Goal: Transaction & Acquisition: Purchase product/service

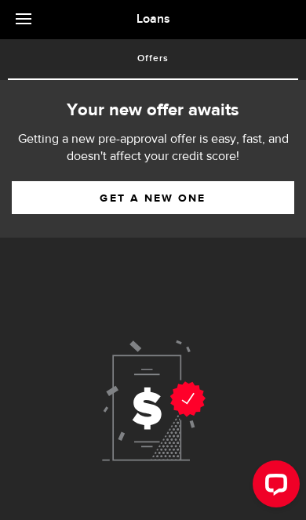
click at [20, 202] on link "Get a new one" at bounding box center [153, 197] width 282 height 33
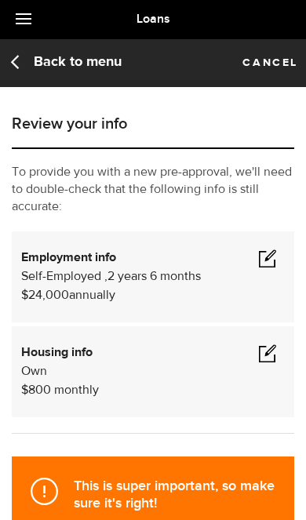
click at [275, 258] on span at bounding box center [267, 258] width 19 height 19
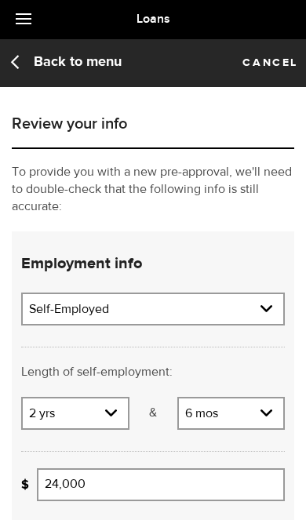
click at [258, 321] on select "Employment type Employed Self-Employed Pension Maternity Leave Disability Unemp…" at bounding box center [153, 310] width 260 height 33
select select "Employed"
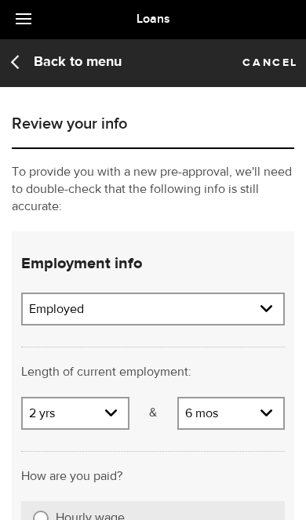
click at [42, 413] on select "Years 0 yrs 1 yr 2 yrs 3 yrs 4 yrs 5 yrs 6 yrs 7 yrs 8 yrs 9 yrs 10+ yrs" at bounding box center [75, 415] width 105 height 33
select select "3"
click at [257, 411] on select "Months 0 mos 1 mo 2 mos 3 mos 4 mos 5 mos 6 mos 7 mos 8 mos 9 mos 10 mos 11 mos" at bounding box center [231, 415] width 105 height 33
click at [278, 347] on div "Length of current employment: Length of self-employment:" at bounding box center [152, 361] width 287 height 71
click at [252, 412] on select "Months 0 mos 1 mo 2 mos 3 mos 4 mos 5 mos 6 mos 7 mos 8 mos 9 mos 10 mos 11 mos" at bounding box center [231, 415] width 105 height 33
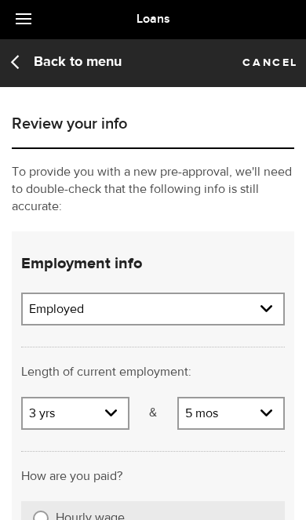
select select "0"
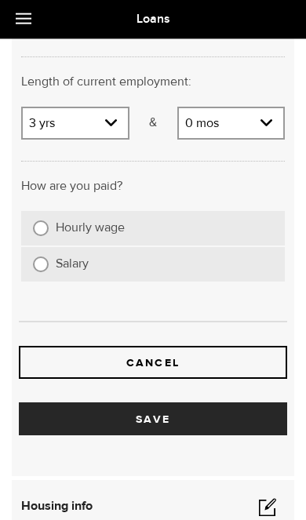
click at [40, 227] on input "Hourly wage" at bounding box center [41, 228] width 16 height 16
radio input "true"
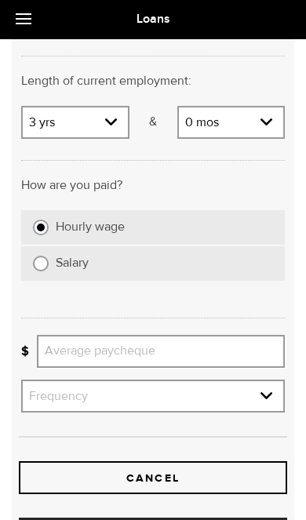
click at [250, 339] on input "Average paycheque" at bounding box center [161, 351] width 248 height 33
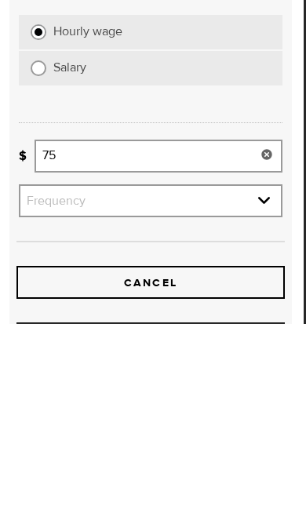
type input "7"
type input "&"
type input "775"
click at [37, 382] on select "Frequency Weekly Bi-weekly Monthly Semi-monthly" at bounding box center [150, 398] width 260 height 33
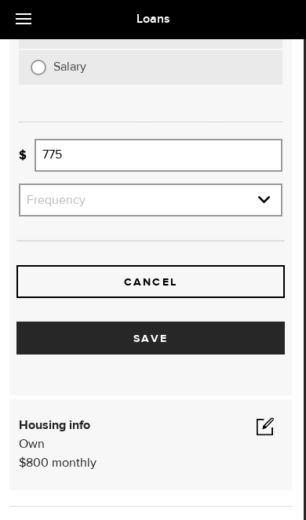
select select "bi_weekly"
click at [50, 337] on button "Save" at bounding box center [150, 338] width 268 height 33
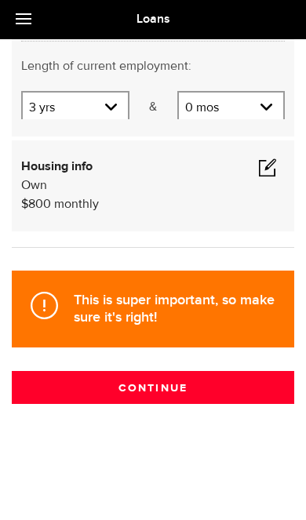
scroll to position [122, 0]
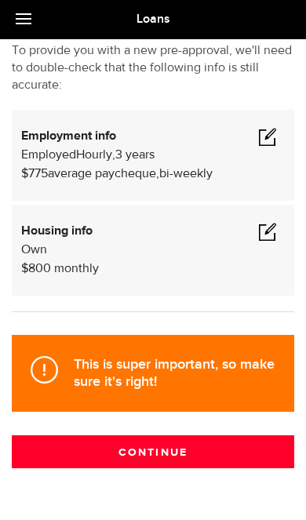
click at [274, 222] on span at bounding box center [267, 231] width 19 height 19
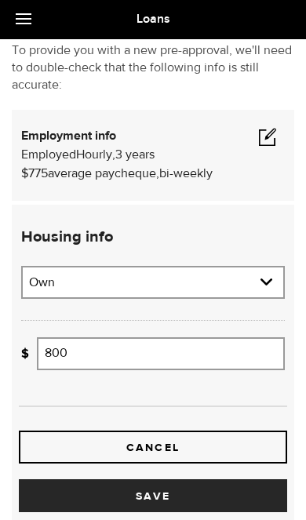
click at [245, 342] on input "800" at bounding box center [161, 353] width 248 height 33
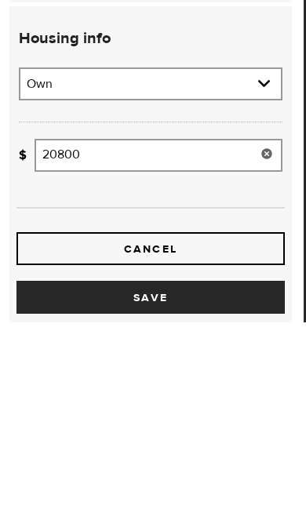
click at [92, 337] on input "20800" at bounding box center [159, 353] width 248 height 33
type input "2,200"
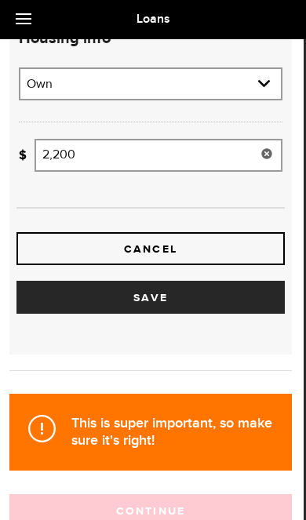
click at [35, 312] on button "Save" at bounding box center [150, 297] width 268 height 33
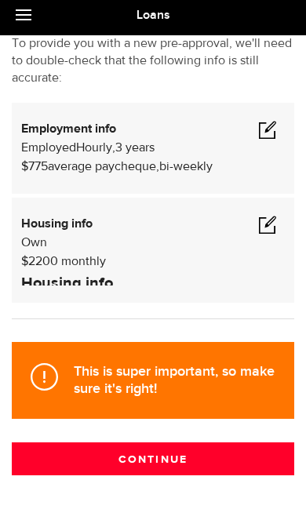
scroll to position [122, 0]
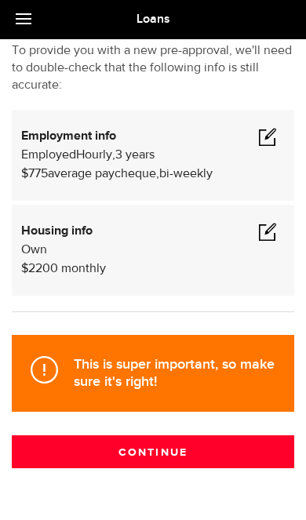
click at [226, 459] on button "Continue" at bounding box center [153, 451] width 282 height 33
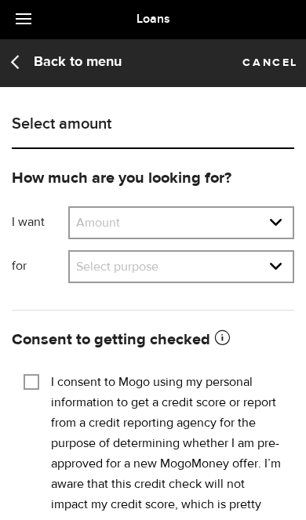
click at [93, 229] on select "Amount $500 $1000 $2000 $3000 $4000 $5000 $6000 $7000 $8000 $9000 $10000 $11000…" at bounding box center [181, 224] width 223 height 33
select select "3000"
click at [81, 276] on select "Select purpose Credit Card Refinancing/Pay Off Credit Cards Debt Consolidation …" at bounding box center [181, 268] width 223 height 33
select select "Emergency Loan"
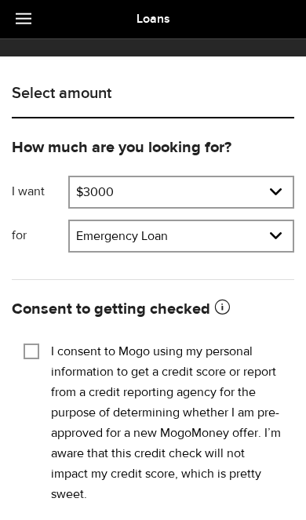
scroll to position [31, 0]
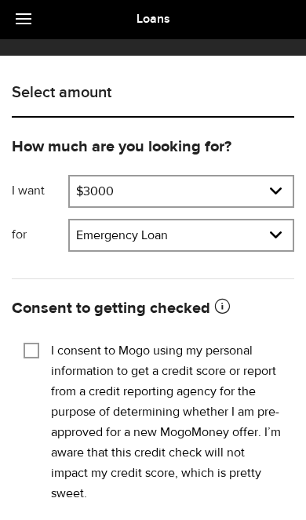
click at [212, 362] on label "I consent to Mogo using my personal information to get a credit score or report…" at bounding box center [166, 422] width 231 height 163
click at [39, 357] on input "I consent to Mogo using my personal information to get a credit score or report…" at bounding box center [32, 349] width 16 height 16
checkbox input "true"
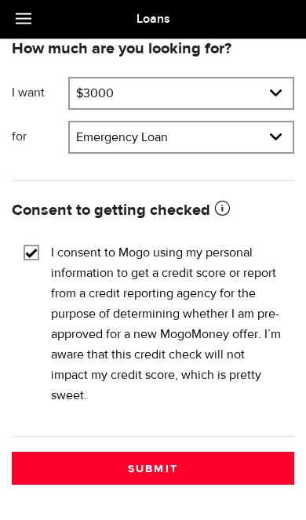
scroll to position [130, 0]
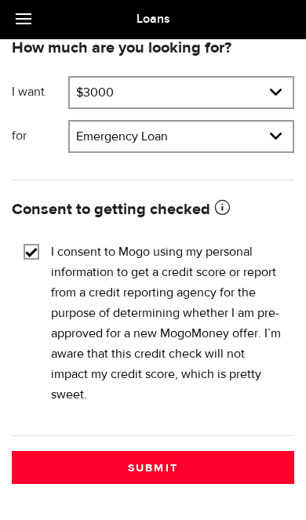
click at [217, 466] on button "Submit" at bounding box center [153, 467] width 282 height 33
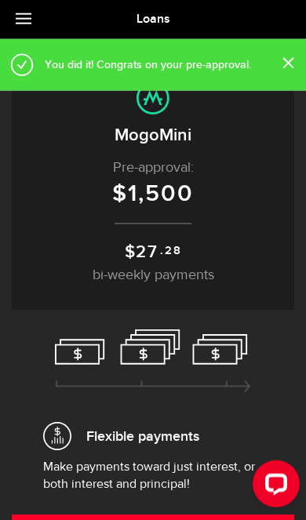
scroll to position [41, 0]
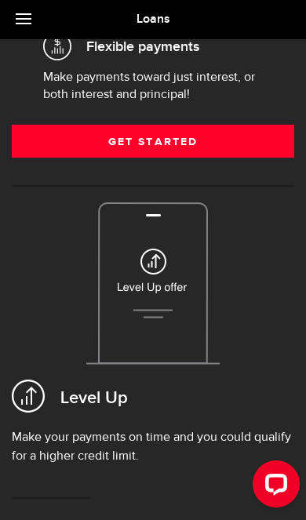
scroll to position [430, 0]
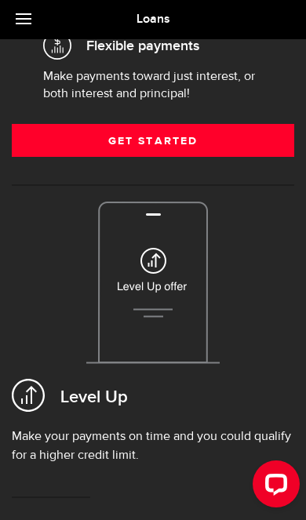
click at [50, 140] on link "Get Started" at bounding box center [153, 140] width 282 height 33
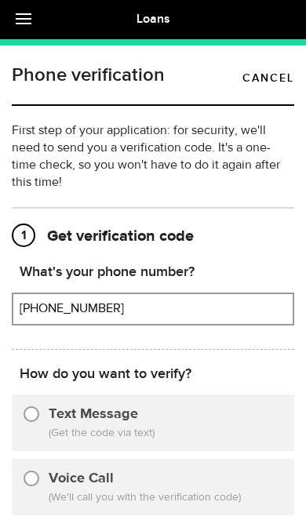
click at [221, 311] on input "(902) 221-0777" at bounding box center [152, 309] width 279 height 30
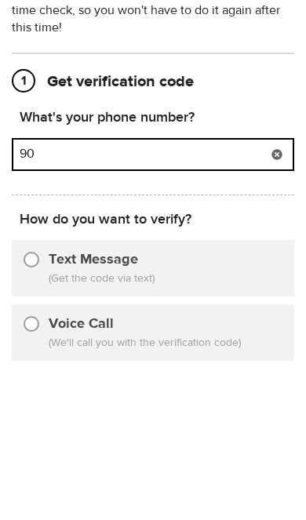
type input "9"
type input "7828823112"
click at [27, 404] on input "Text Message" at bounding box center [32, 412] width 16 height 16
radio input "true"
type input "(782) 882-3112"
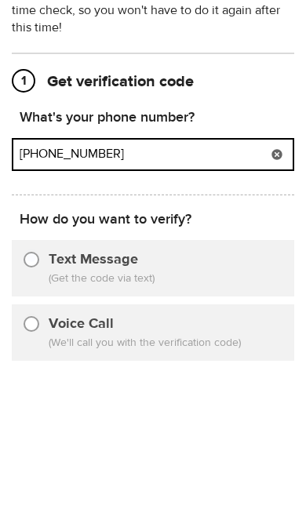
scroll to position [154, 0]
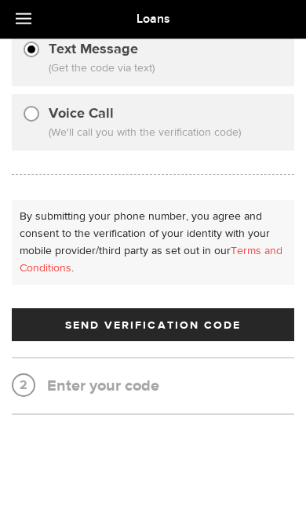
click at [29, 330] on button "Send Verification Code" at bounding box center [153, 324] width 282 height 33
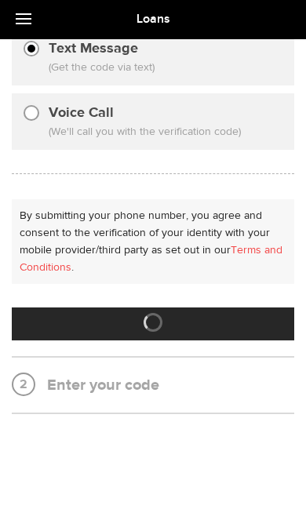
scroll to position [0, 0]
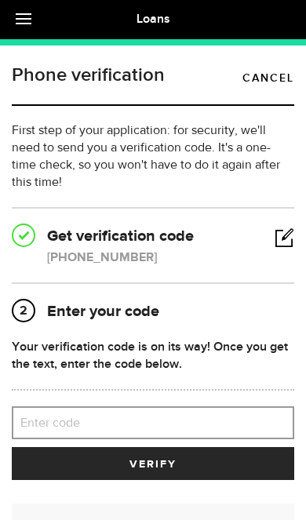
click at [217, 428] on label "Enter code" at bounding box center [153, 423] width 282 height 32
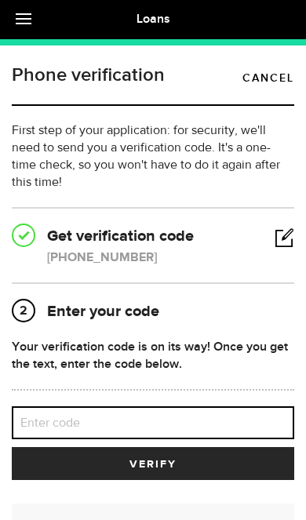
click at [217, 428] on input "Enter code" at bounding box center [153, 422] width 282 height 33
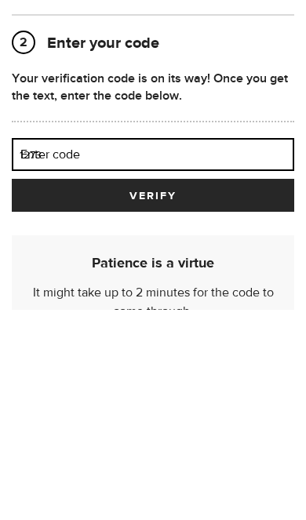
type input "12733"
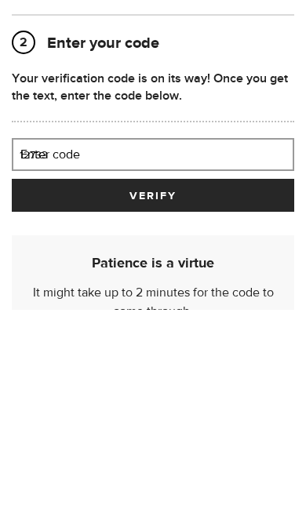
click at [153, 389] on button "verify" at bounding box center [153, 405] width 282 height 33
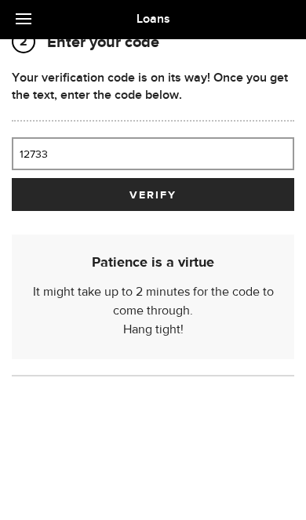
scroll to position [71, 0]
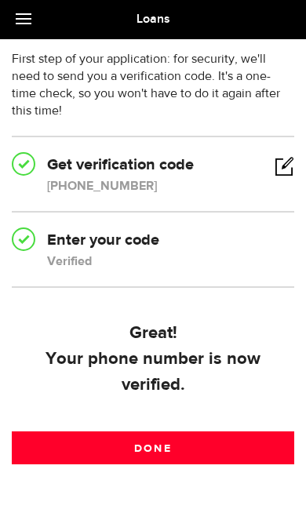
click at [195, 464] on link "Done" at bounding box center [153, 448] width 282 height 33
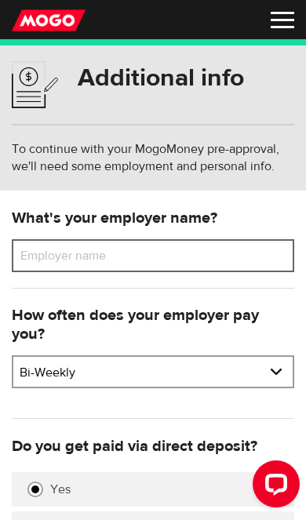
click at [220, 262] on input "Employer name" at bounding box center [153, 255] width 282 height 33
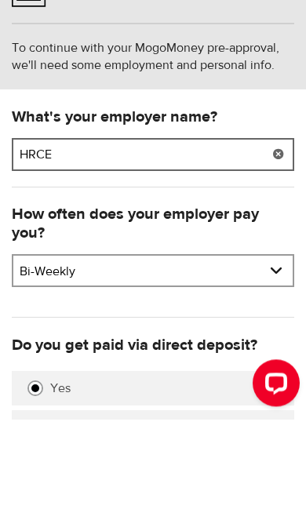
type input "HRCE"
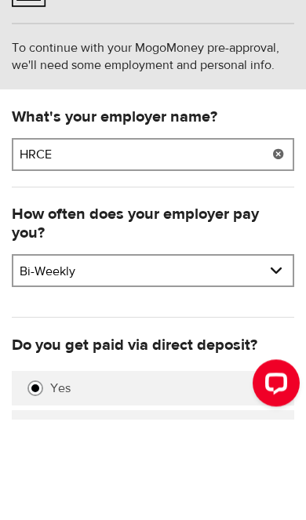
click at [34, 357] on select "Pay frequency Weekly Bi-Weekly Semi-Monthly Monthly" at bounding box center [152, 373] width 279 height 33
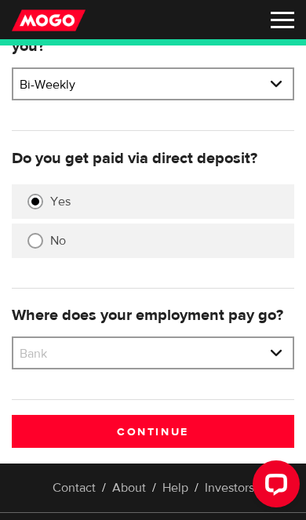
scroll to position [282, 0]
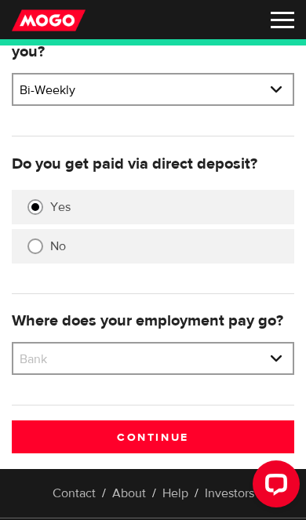
click at [259, 355] on select "Bank BMO / Bank of Montreal CIBC / Canadian Imperial Bank of Commerce CWB / Can…" at bounding box center [152, 360] width 279 height 33
select select "2"
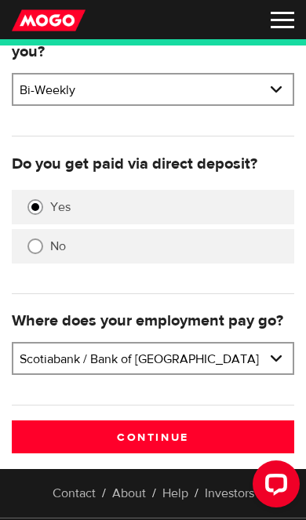
click at [209, 443] on input "Continue" at bounding box center [153, 437] width 282 height 33
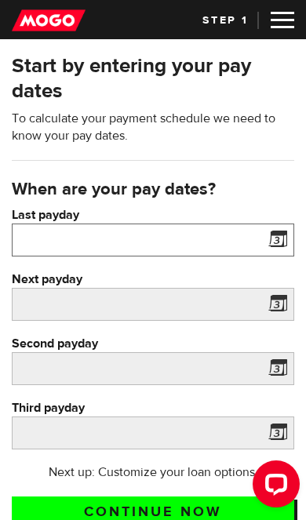
click at [248, 241] on input "Last payday" at bounding box center [153, 240] width 282 height 33
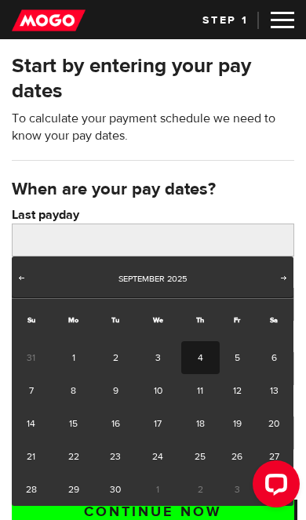
click at [201, 355] on link "4" at bounding box center [200, 357] width 38 height 33
type input "2025/09/04"
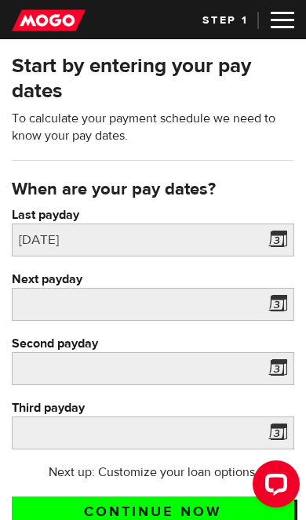
click at [275, 309] on span at bounding box center [275, 306] width 24 height 25
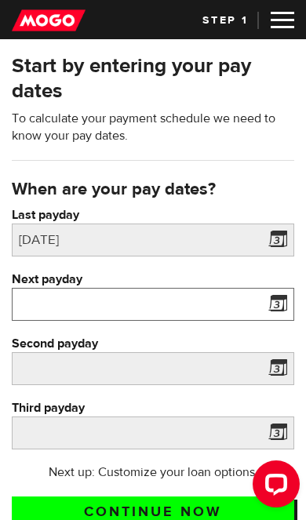
click at [230, 312] on input "Next payday" at bounding box center [153, 304] width 282 height 33
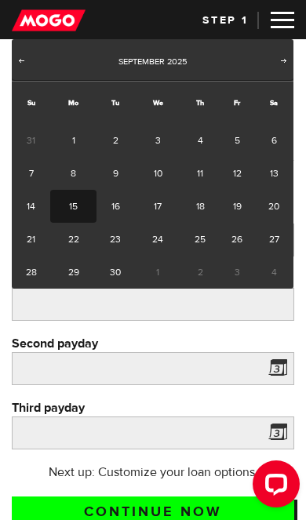
click at [192, 200] on link "18" at bounding box center [200, 206] width 38 height 33
type input "2025/09/18"
type input "2025/10/2"
type input "2025/10/16"
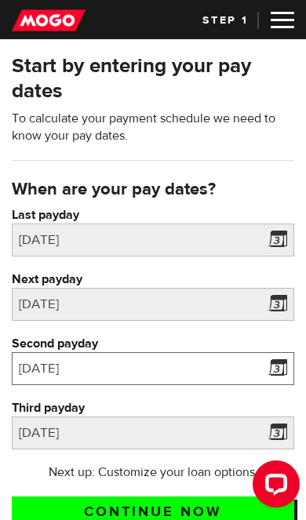
click at [221, 367] on input "2025/10/2" at bounding box center [153, 368] width 282 height 33
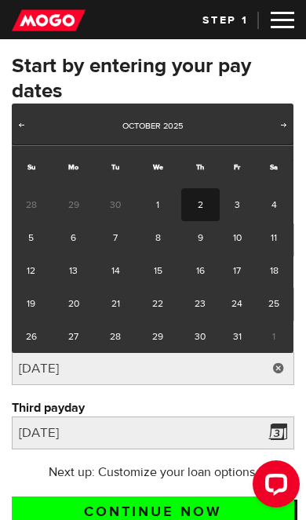
click at [250, 401] on label "Third payday" at bounding box center [153, 407] width 282 height 17
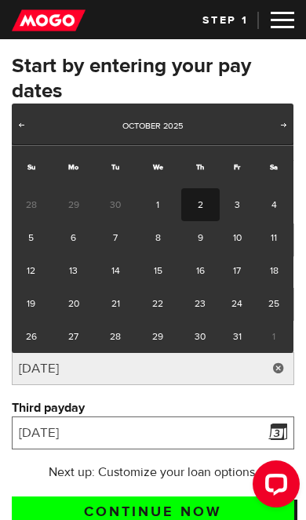
click at [250, 417] on input "2025/10/16" at bounding box center [153, 433] width 282 height 33
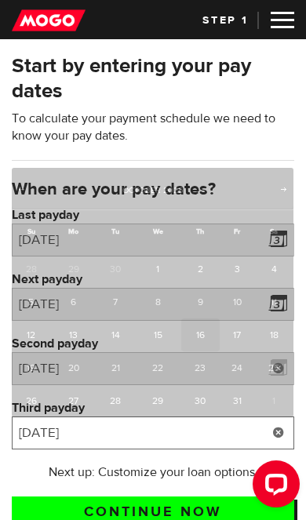
scroll to position [173, 0]
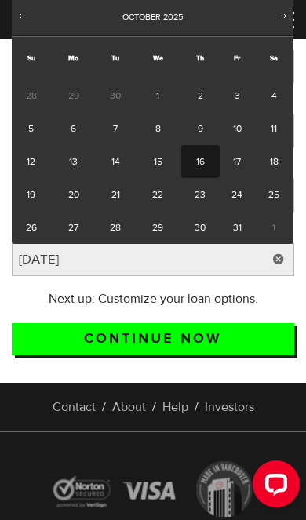
click at [68, 337] on input "Continue now" at bounding box center [153, 339] width 282 height 32
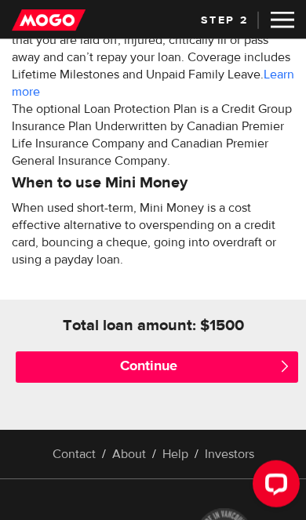
scroll to position [769, 0]
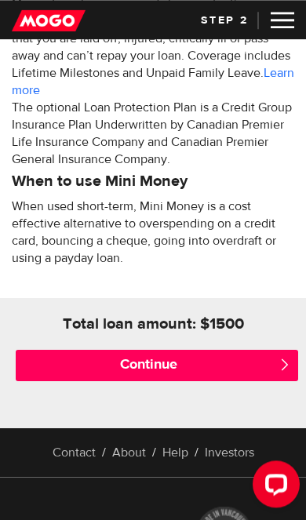
click at [262, 355] on input "Continue" at bounding box center [157, 365] width 282 height 31
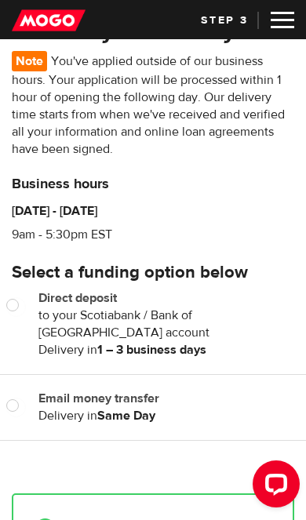
scroll to position [69, 0]
click at [133, 403] on label "Email money transfer" at bounding box center [166, 398] width 256 height 17
click at [26, 403] on input "Email money transfer" at bounding box center [16, 408] width 20 height 20
radio input "true"
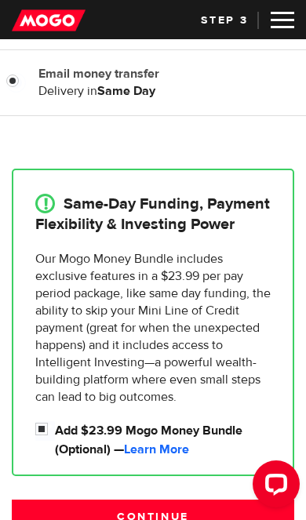
scroll to position [408, 0]
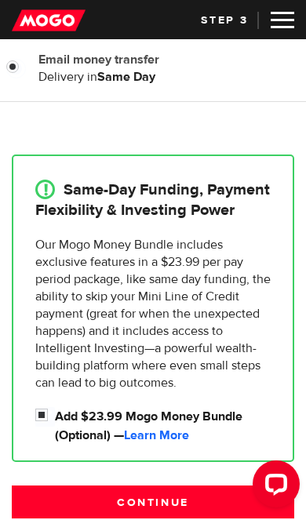
click at [47, 417] on input "Add $23.99 Mogo Money Bundle (Optional) — Learn More" at bounding box center [45, 417] width 20 height 20
checkbox input "false"
radio input "false"
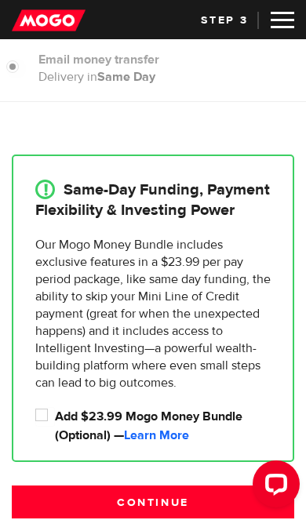
click at [203, 499] on input "Continue" at bounding box center [153, 502] width 282 height 33
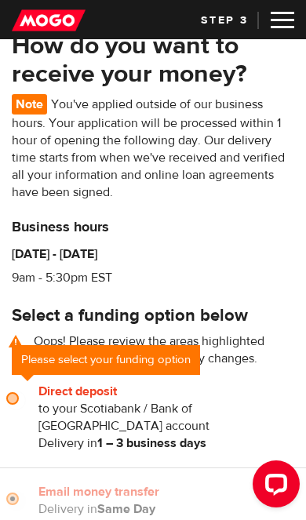
scroll to position [26, 0]
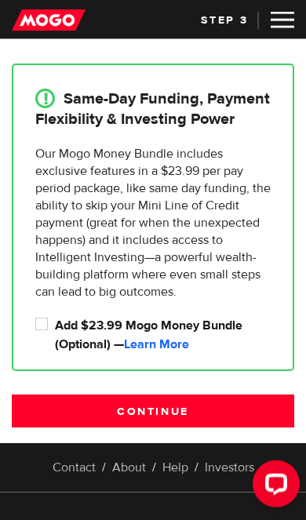
click at [46, 325] on input "Add $23.99 Mogo Money Bundle (Optional) — Learn More" at bounding box center [45, 326] width 20 height 20
checkbox input "true"
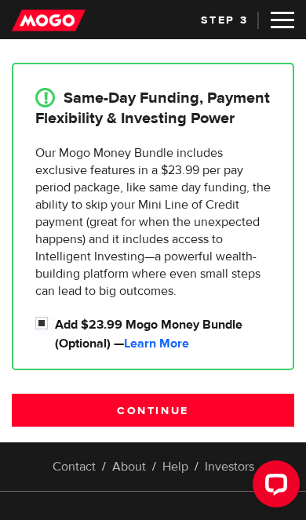
click at [236, 414] on input "Continue" at bounding box center [153, 410] width 282 height 33
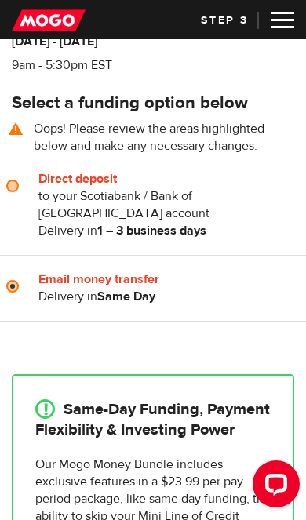
scroll to position [196, 0]
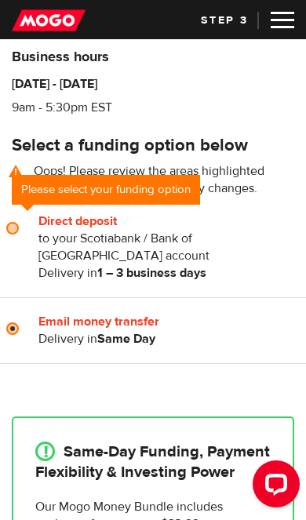
click at [23, 328] on input "Email money transfer" at bounding box center [16, 331] width 20 height 20
radio input "true"
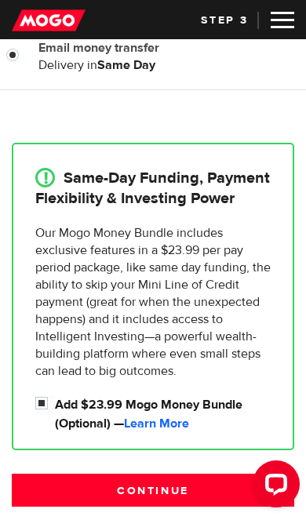
scroll to position [469, 0]
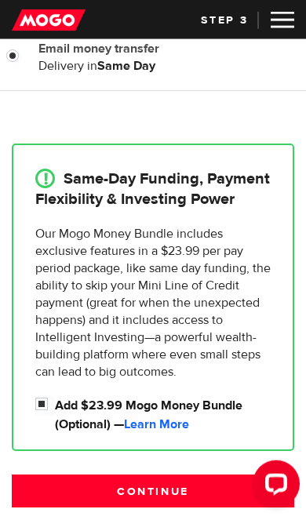
click at [206, 498] on input "Continue" at bounding box center [153, 491] width 282 height 33
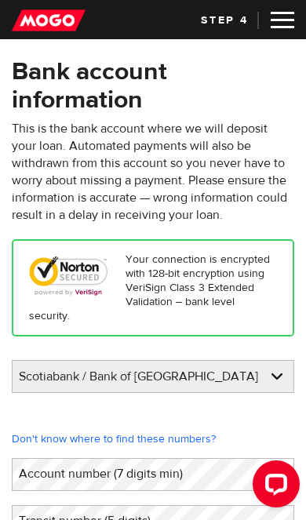
click at [34, 468] on label "Account number (7 digits min)" at bounding box center [113, 473] width 203 height 31
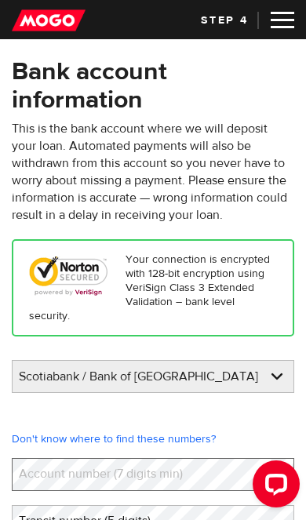
scroll to position [109, 0]
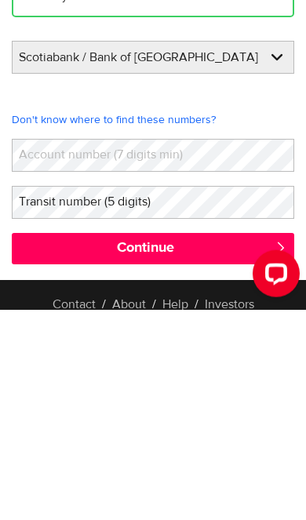
click at [38, 349] on label "Account number (7 digits min)" at bounding box center [113, 364] width 203 height 31
click at [27, 349] on label "Account number (7 digits min)" at bounding box center [113, 364] width 203 height 31
click at [26, 349] on label "Account number (7 digits min)" at bounding box center [113, 364] width 203 height 31
click at [48, 349] on label "Account number (7 digits min)" at bounding box center [113, 364] width 203 height 31
click at [38, 349] on label "Account number (7 digits min)" at bounding box center [113, 364] width 203 height 31
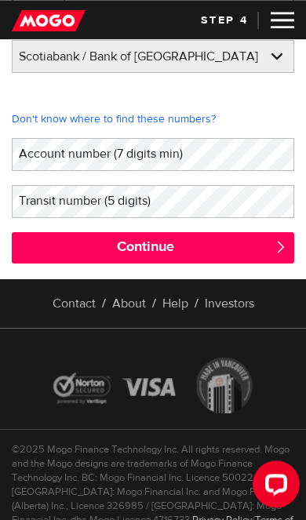
scroll to position [320, 0]
click at [49, 161] on label "Account number (7 digits min)" at bounding box center [113, 153] width 203 height 31
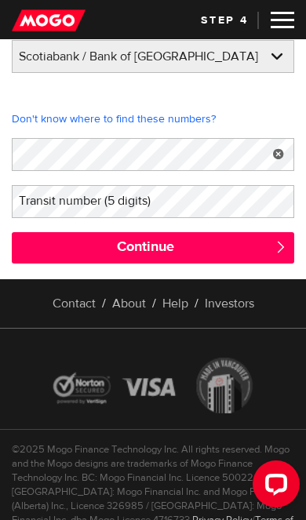
click at [29, 206] on label "Transit number (5 digits)" at bounding box center [97, 200] width 171 height 31
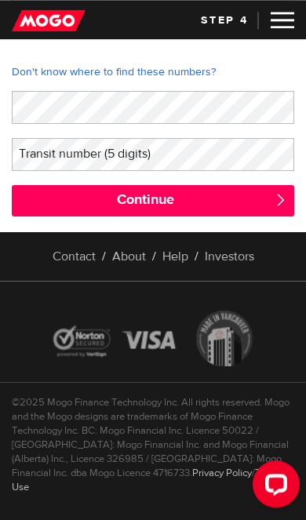
scroll to position [367, 0]
click at [36, 155] on label "Transit number (5 digits)" at bounding box center [97, 153] width 171 height 31
click at [31, 158] on label "Transit number (5 digits)" at bounding box center [97, 153] width 171 height 31
click at [42, 154] on label "Transit number (5 digits)" at bounding box center [97, 153] width 171 height 31
click at [35, 158] on label "Transit number (5 digits)" at bounding box center [97, 153] width 171 height 31
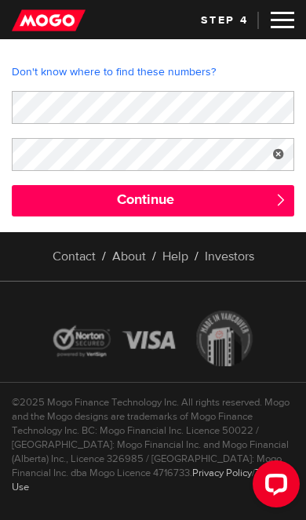
click at [34, 201] on input "Continue" at bounding box center [153, 200] width 282 height 31
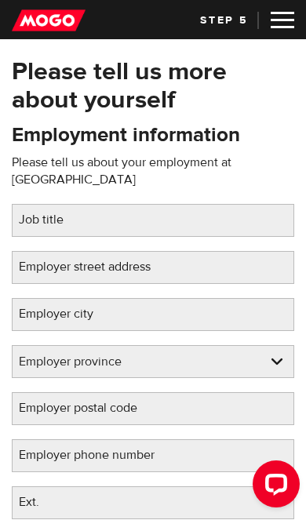
click at [32, 209] on label "Job title" at bounding box center [54, 219] width 84 height 31
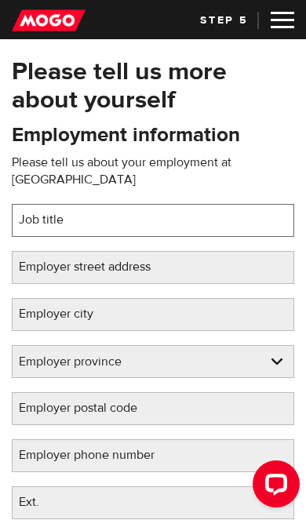
click at [32, 209] on input "Job title" at bounding box center [153, 220] width 282 height 33
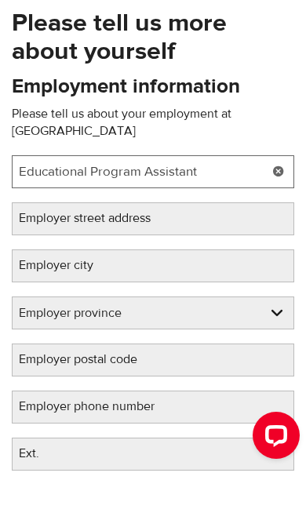
type input "Educational Program Assistant"
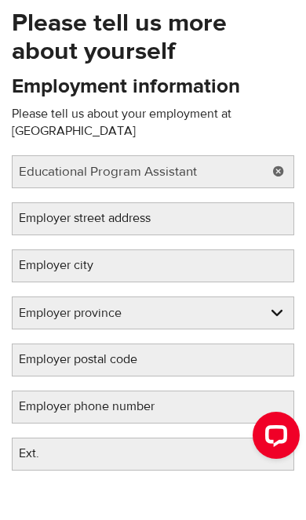
click at [37, 251] on label "Employer street address" at bounding box center [97, 266] width 171 height 31
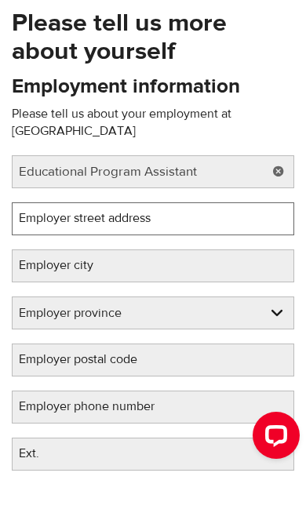
click at [37, 251] on input "Employer street address" at bounding box center [153, 267] width 282 height 33
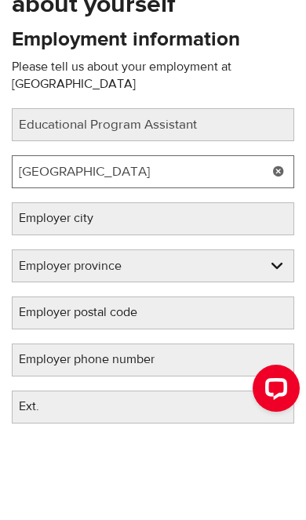
type input "Millwood Drive"
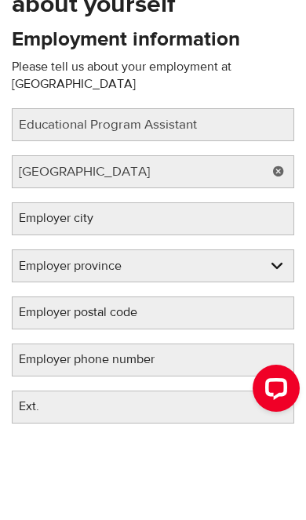
click at [46, 298] on label "Employer city" at bounding box center [69, 313] width 114 height 31
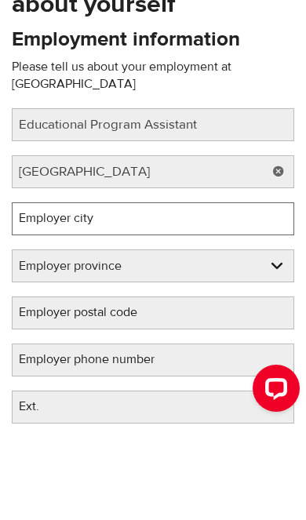
click at [46, 298] on input "Employer city" at bounding box center [153, 314] width 282 height 33
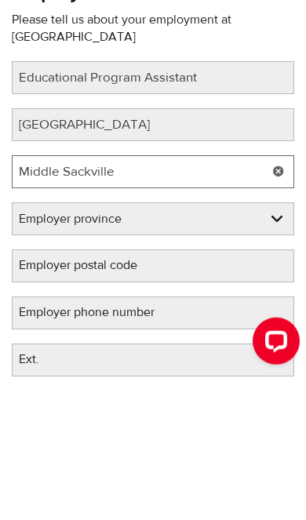
type input "Middle Sackville"
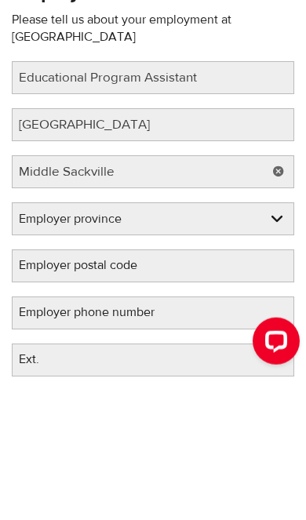
click at [40, 346] on select "Employer province Alberta British Columbia Ontario Manitoba New Brunswick Newfo…" at bounding box center [153, 362] width 281 height 33
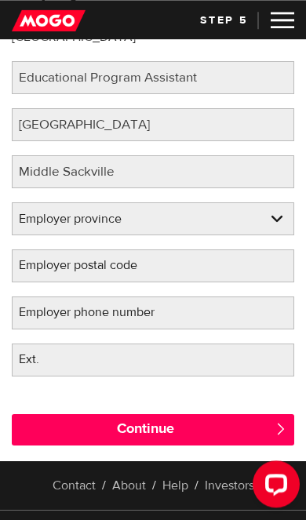
select select "NS"
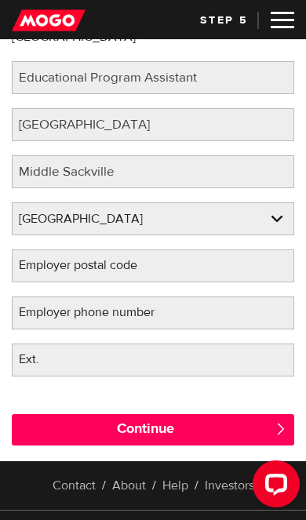
click at [24, 297] on label "Employer phone number" at bounding box center [99, 312] width 175 height 31
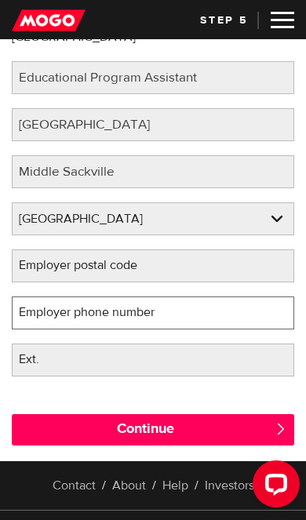
click at [24, 297] on input "Employer phone number" at bounding box center [153, 313] width 282 height 33
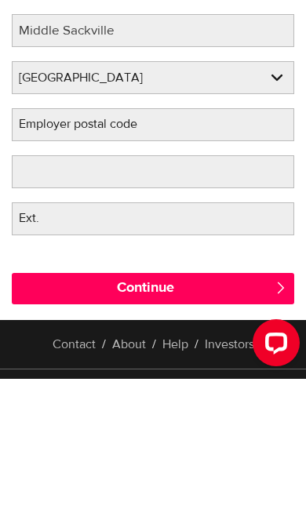
click at [24, 250] on label "Employer postal code" at bounding box center [91, 265] width 158 height 31
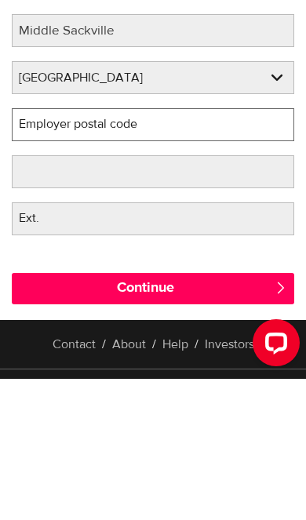
click at [24, 250] on input "Employer postal code" at bounding box center [153, 266] width 282 height 33
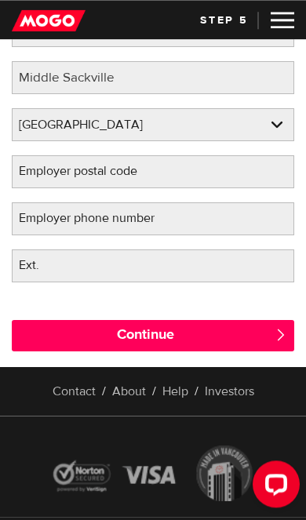
scroll to position [237, 0]
click at [42, 250] on label "Ext." at bounding box center [42, 265] width 60 height 31
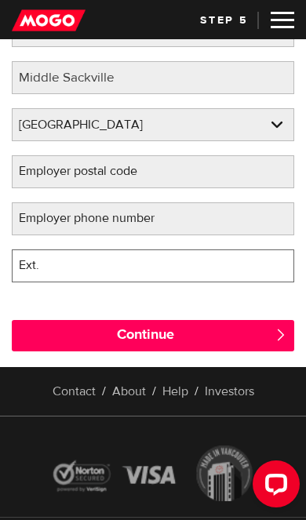
click at [42, 250] on input "Ext." at bounding box center [153, 266] width 282 height 33
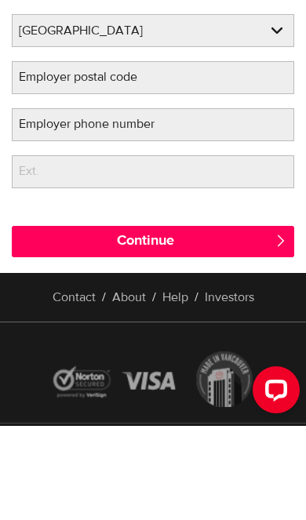
click at [42, 155] on label "Employer postal code" at bounding box center [91, 170] width 158 height 31
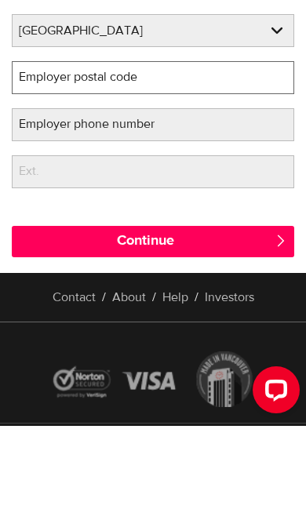
click at [42, 155] on input "Employer postal code" at bounding box center [153, 171] width 282 height 33
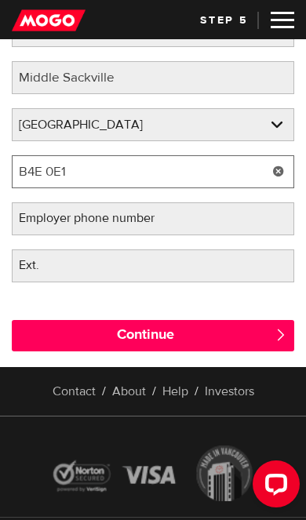
type input "B4E 0E1"
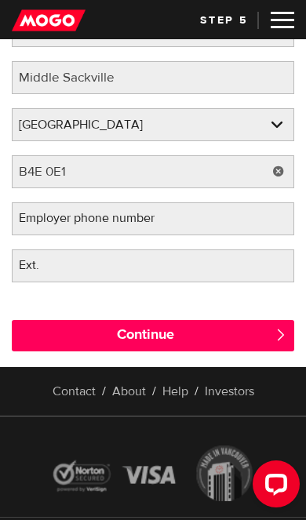
click at [33, 202] on label "Employer phone number" at bounding box center [99, 217] width 175 height 31
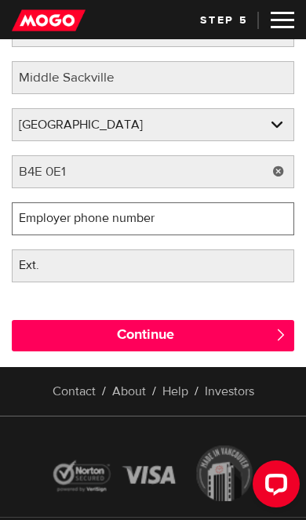
click at [33, 202] on input "Employer phone number" at bounding box center [153, 218] width 282 height 33
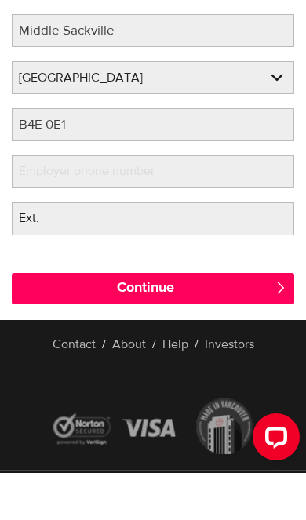
scroll to position [284, 0]
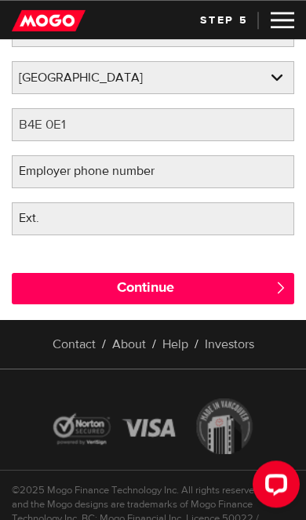
click at [44, 159] on label "Employer phone number" at bounding box center [99, 170] width 175 height 31
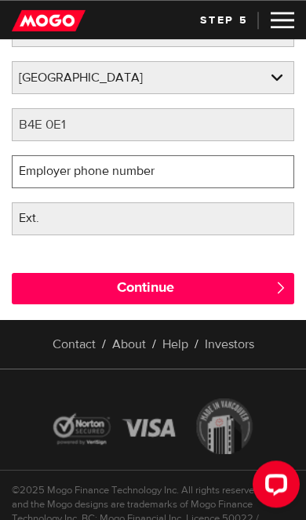
click at [44, 159] on input "Employer phone number" at bounding box center [153, 171] width 282 height 33
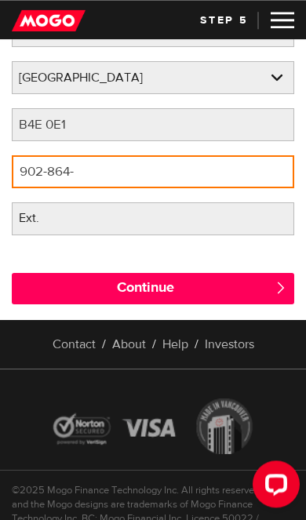
click at [99, 163] on input "902-864-" at bounding box center [153, 171] width 282 height 33
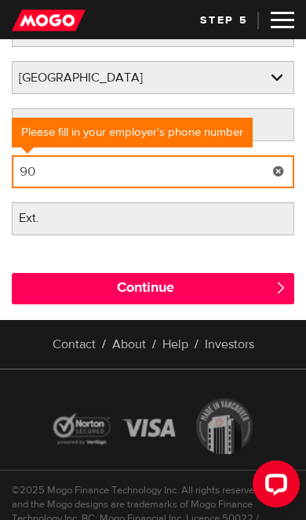
type input "9"
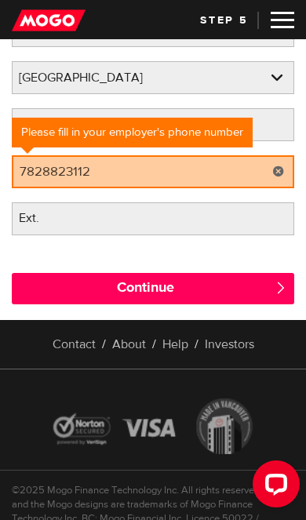
click at [52, 273] on input "Continue" at bounding box center [153, 288] width 282 height 31
type input "(782) 882-3112"
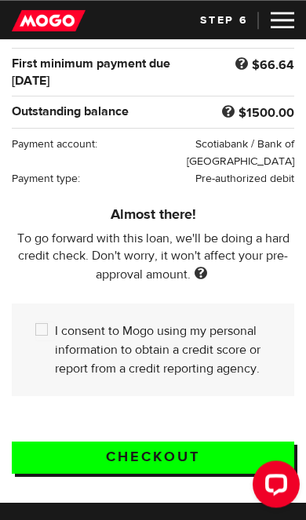
scroll to position [258, 0]
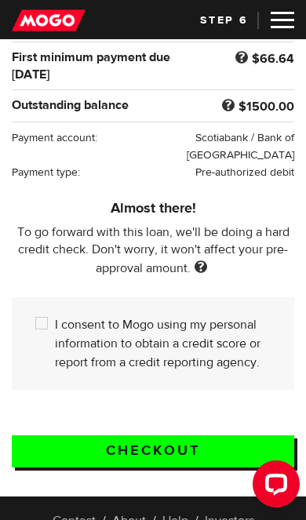
click at [38, 325] on input "I consent to Mogo using my personal information to obtain a credit score or rep…" at bounding box center [45, 325] width 20 height 20
checkbox input "true"
click at [220, 449] on input "Checkout" at bounding box center [153, 451] width 282 height 32
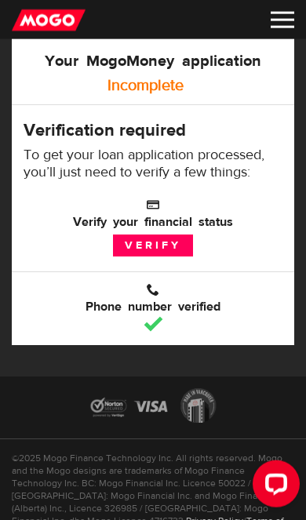
scroll to position [156, 0]
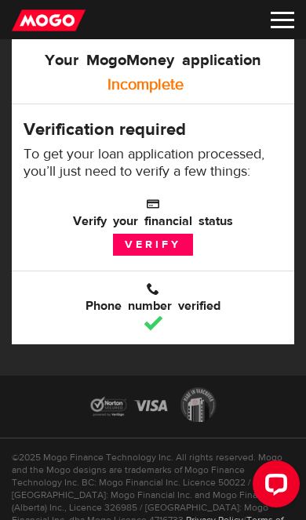
click at [136, 245] on link "Verify" at bounding box center [153, 245] width 80 height 22
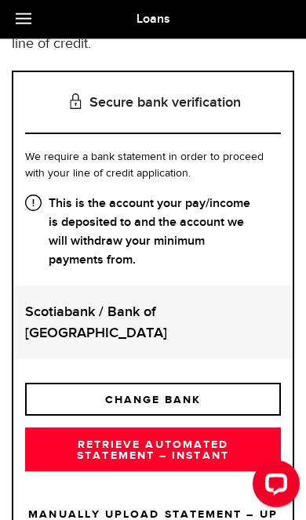
scroll to position [165, 0]
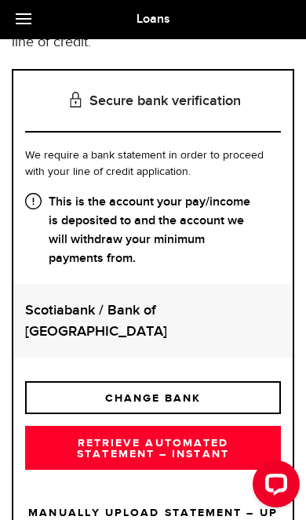
click at [234, 435] on link "RETRIEVE AUTOMATED STATEMENT – INSTANT" at bounding box center [153, 448] width 256 height 44
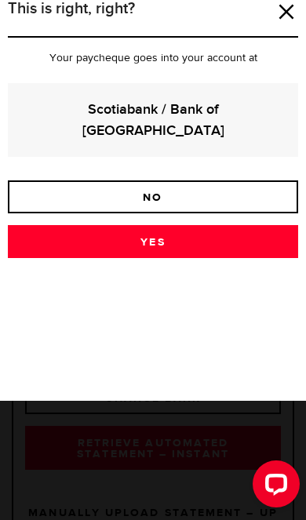
click at [87, 225] on link "Yes" at bounding box center [153, 241] width 290 height 33
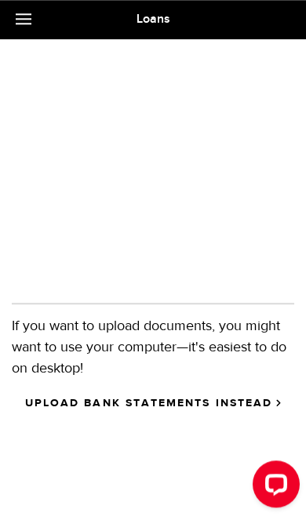
scroll to position [471, 0]
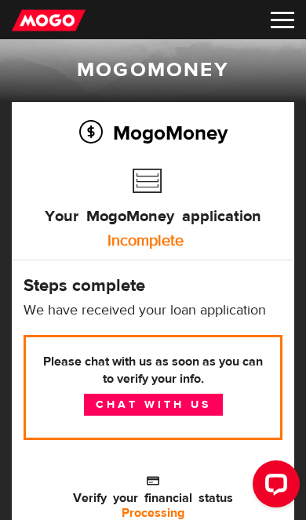
click at [272, 16] on img at bounding box center [283, 20] width 24 height 16
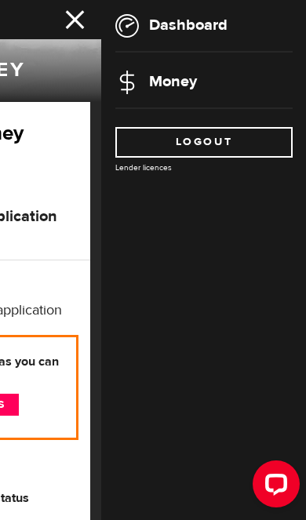
click at [138, 17] on img at bounding box center [127, 26] width 24 height 24
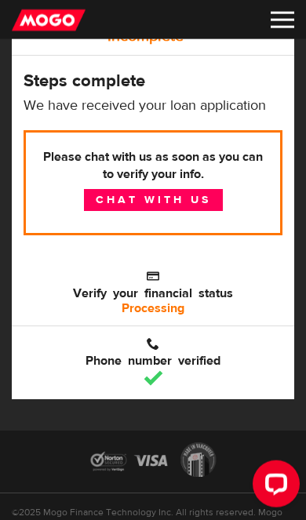
scroll to position [206, 0]
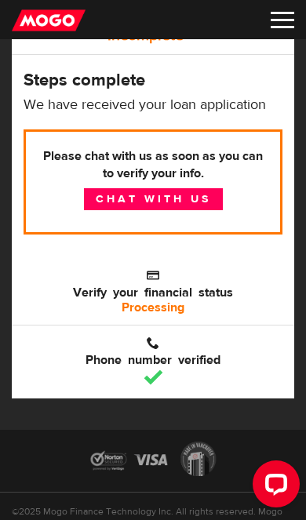
click at [141, 302] on b "Processing" at bounding box center [153, 308] width 63 height 16
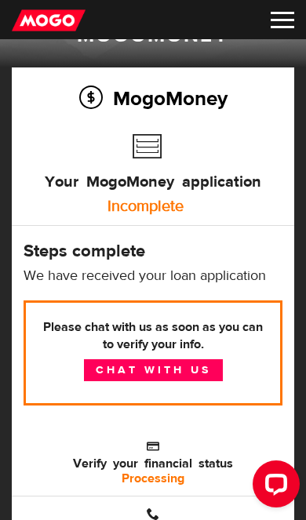
scroll to position [0, 0]
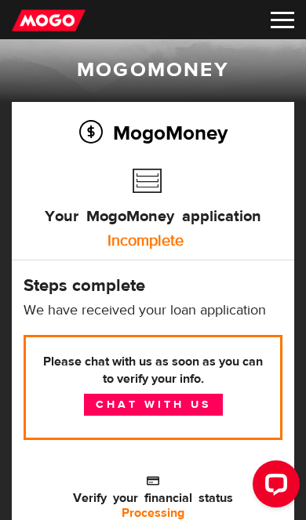
click at [152, 188] on h3 "Your MogoMoney application" at bounding box center [153, 213] width 217 height 50
click at [135, 238] on div "Incomplete" at bounding box center [145, 240] width 259 height 31
click at [292, 16] on img at bounding box center [283, 20] width 24 height 16
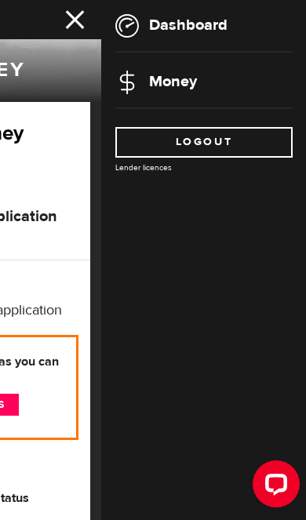
click at [138, 82] on img at bounding box center [127, 83] width 24 height 24
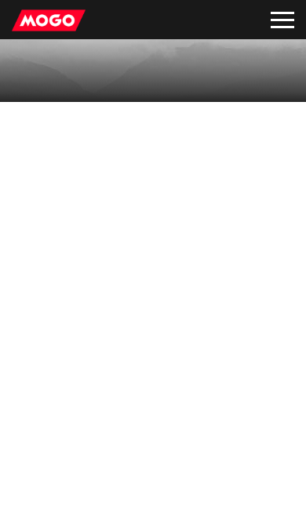
click at [140, 27] on div "Dashboard Money Logout Lender licences Dashboard Money Logout Lender licences" at bounding box center [153, 19] width 306 height 39
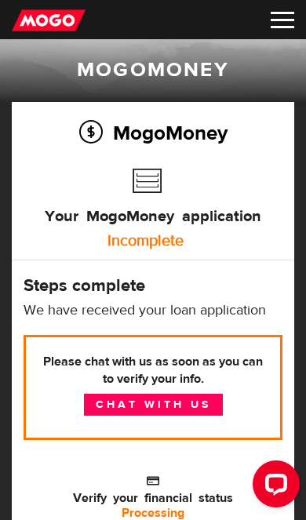
click at [279, 16] on img at bounding box center [283, 20] width 24 height 16
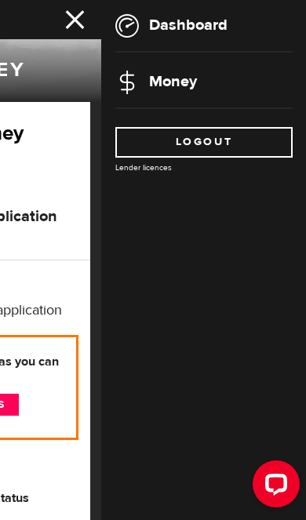
click at [114, 9] on div "Dashboard Money Logout Lender licences" at bounding box center [204, 87] width 206 height 175
click at [137, 16] on img at bounding box center [127, 26] width 24 height 24
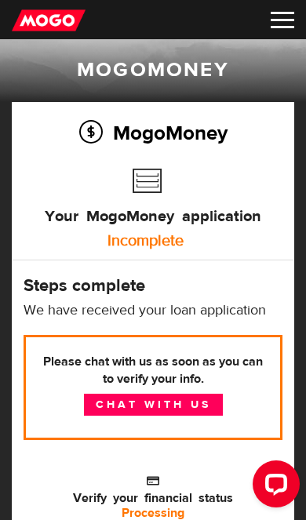
click at [186, 406] on link "Chat with us" at bounding box center [153, 405] width 139 height 22
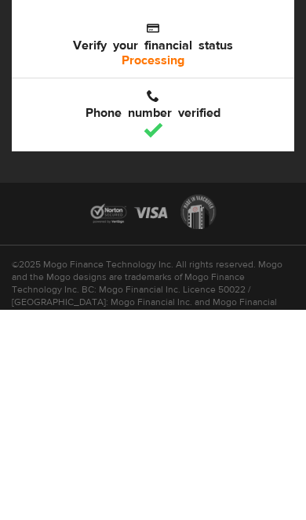
scroll to position [330, 0]
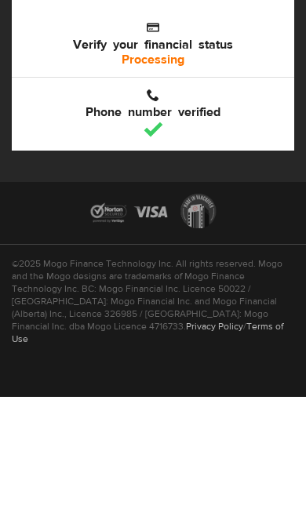
click at [274, 143] on span "Verify your financial status" at bounding box center [153, 158] width 259 height 31
click at [271, 22] on img at bounding box center [283, 20] width 24 height 16
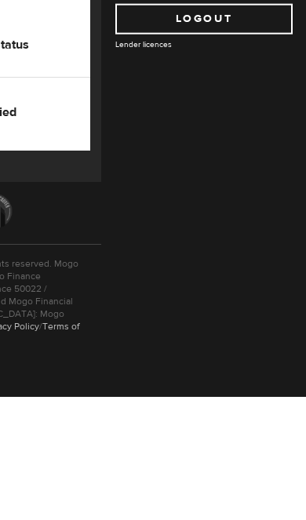
click at [148, 141] on link "Logout" at bounding box center [203, 142] width 177 height 31
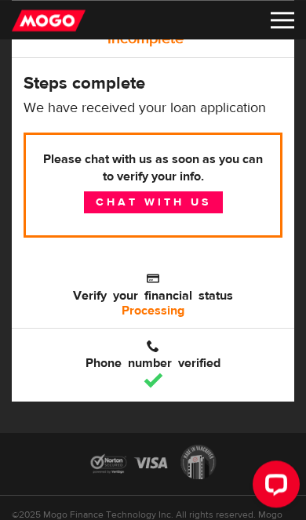
scroll to position [199, 0]
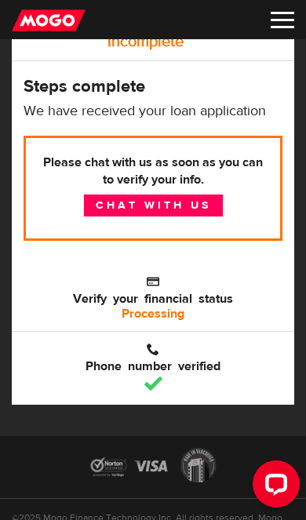
click at [105, 201] on link "Chat with us" at bounding box center [153, 206] width 139 height 22
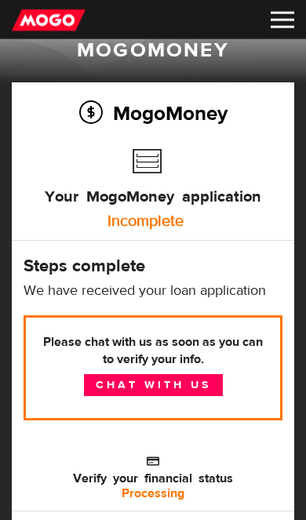
scroll to position [0, 0]
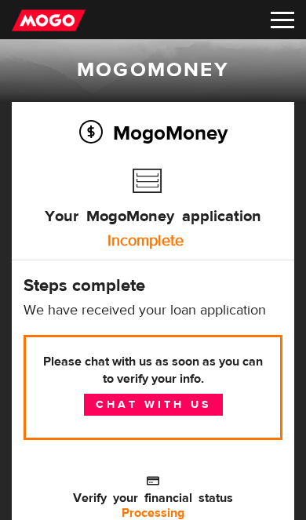
click at [278, 20] on img at bounding box center [283, 20] width 24 height 16
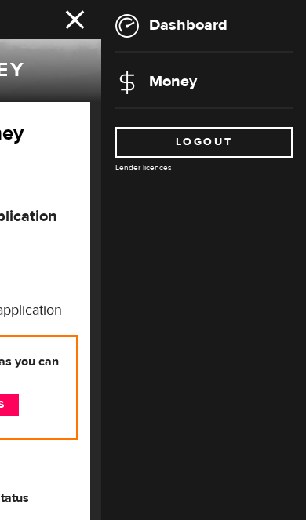
click at [142, 136] on link "Logout" at bounding box center [203, 142] width 177 height 31
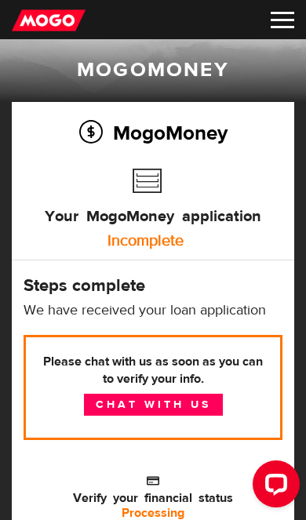
click at [216, 439] on p "Please chat with us as soon as you can to verify your info. Chat with us" at bounding box center [153, 387] width 259 height 105
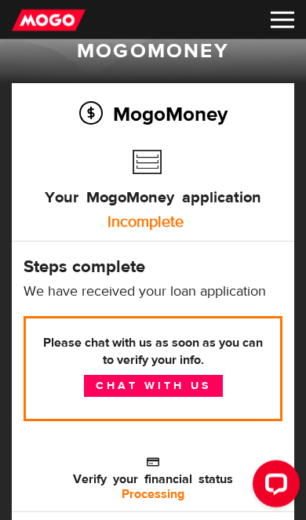
scroll to position [20, 0]
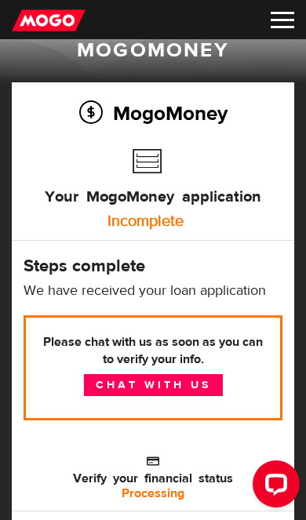
click at [274, 20] on img at bounding box center [283, 20] width 24 height 16
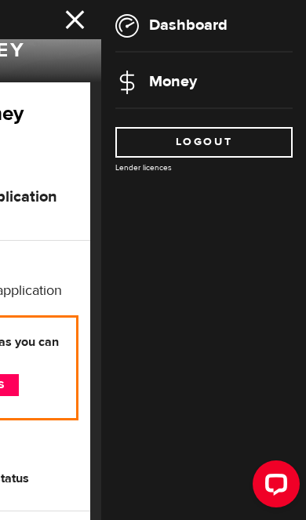
click at [151, 84] on link "Money" at bounding box center [156, 81] width 82 height 20
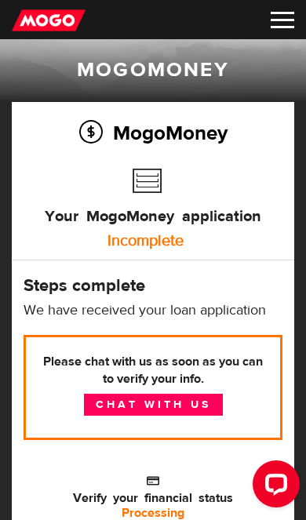
click at [86, 137] on h2 "MogoMoney" at bounding box center [153, 132] width 259 height 33
click at [138, 188] on h3 "Your MogoMoney application" at bounding box center [153, 213] width 217 height 50
click at [277, 20] on img at bounding box center [283, 20] width 24 height 16
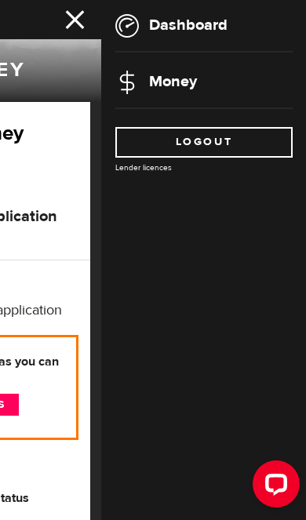
click at [132, 79] on img at bounding box center [127, 83] width 24 height 24
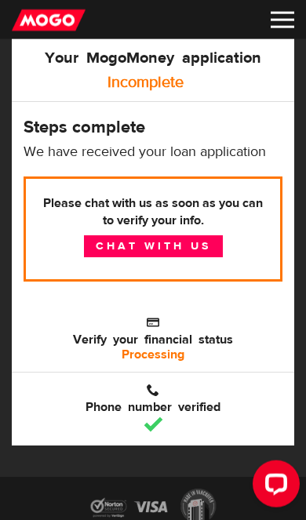
scroll to position [163, 0]
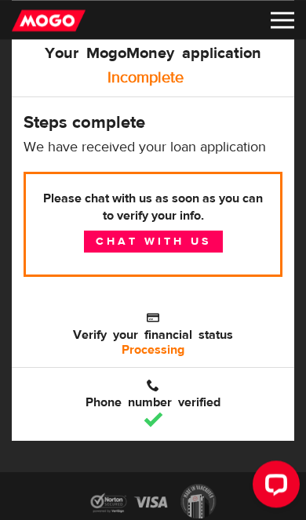
click at [107, 247] on link "Chat with us" at bounding box center [153, 242] width 139 height 22
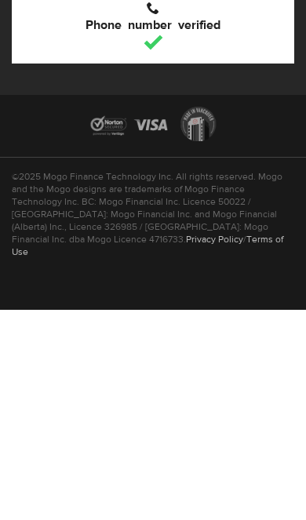
scroll to position [266, 0]
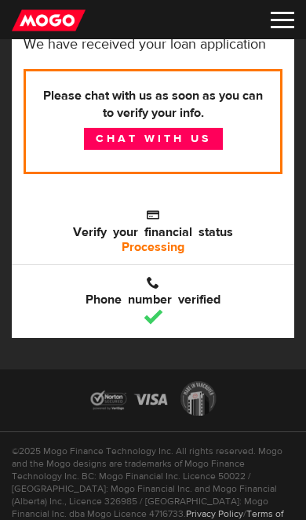
click at [277, 13] on img at bounding box center [283, 20] width 24 height 16
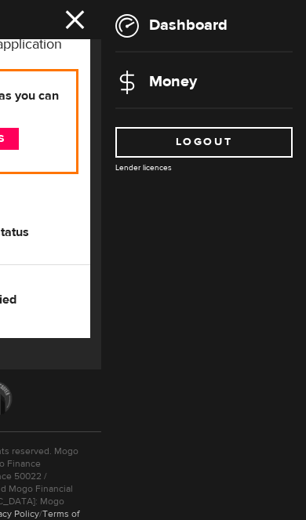
click at [156, 139] on link "Logout" at bounding box center [203, 142] width 177 height 31
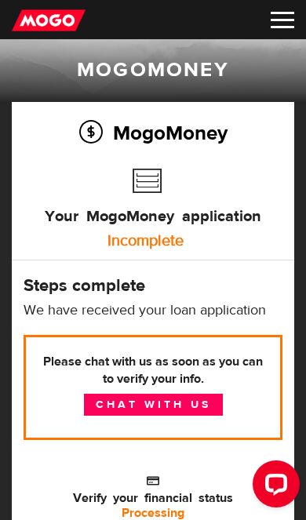
click at [152, 188] on h3 "Your MogoMoney application" at bounding box center [153, 213] width 217 height 50
click at [130, 232] on div "Incomplete" at bounding box center [145, 240] width 259 height 31
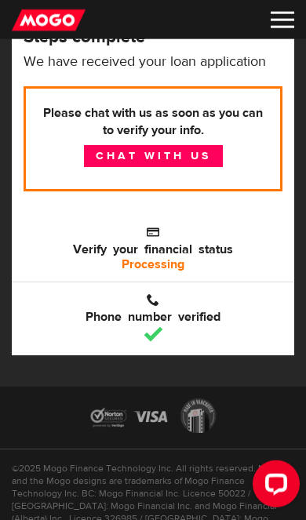
click at [278, 494] on div "Open LiveChat chat widget" at bounding box center [276, 482] width 25 height 25
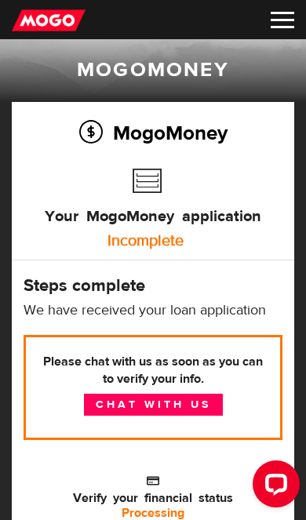
click at [96, 135] on h2 "MogoMoney" at bounding box center [153, 132] width 259 height 33
click at [271, 7] on div "Dashboard Money Logout Lender licences Dashboard Money Logout Lender licences" at bounding box center [153, 19] width 306 height 39
click at [282, 16] on img at bounding box center [283, 20] width 24 height 16
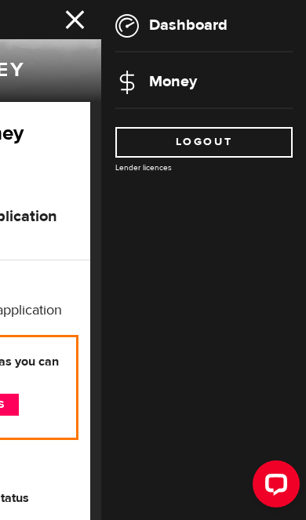
click at [137, 78] on img at bounding box center [127, 83] width 24 height 24
